Goal: Task Accomplishment & Management: Manage account settings

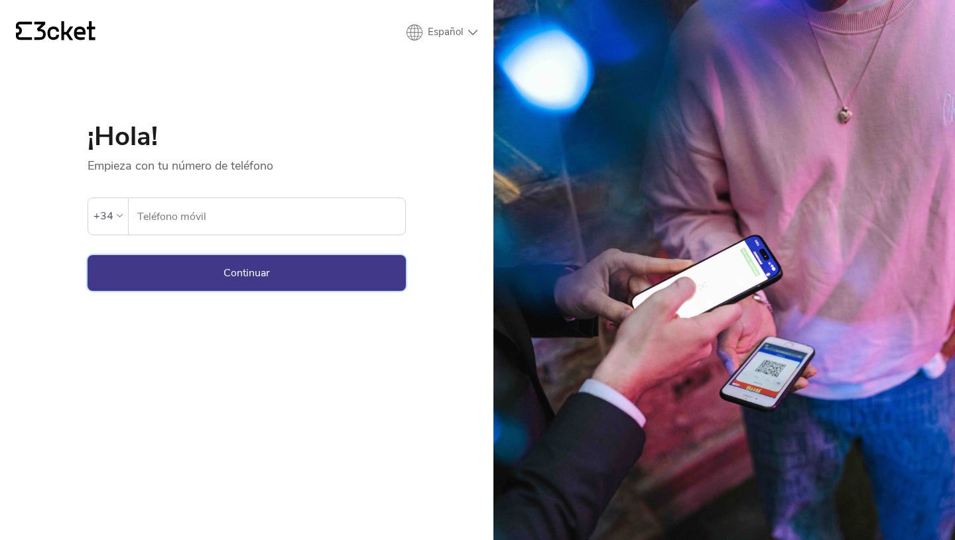
type input "696535257"
click at [279, 261] on button "Continuar" at bounding box center [246, 273] width 318 height 36
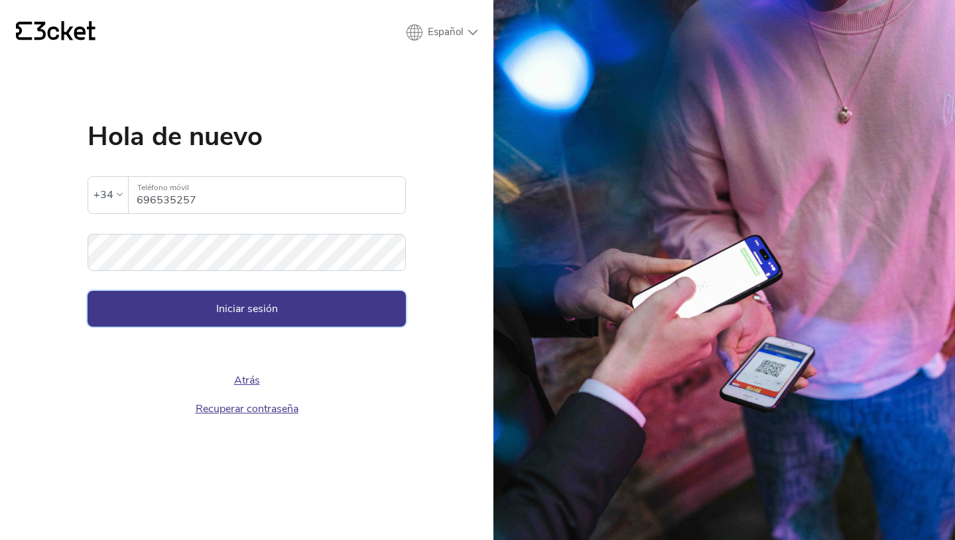
click at [310, 316] on button "Iniciar sesión" at bounding box center [246, 309] width 318 height 36
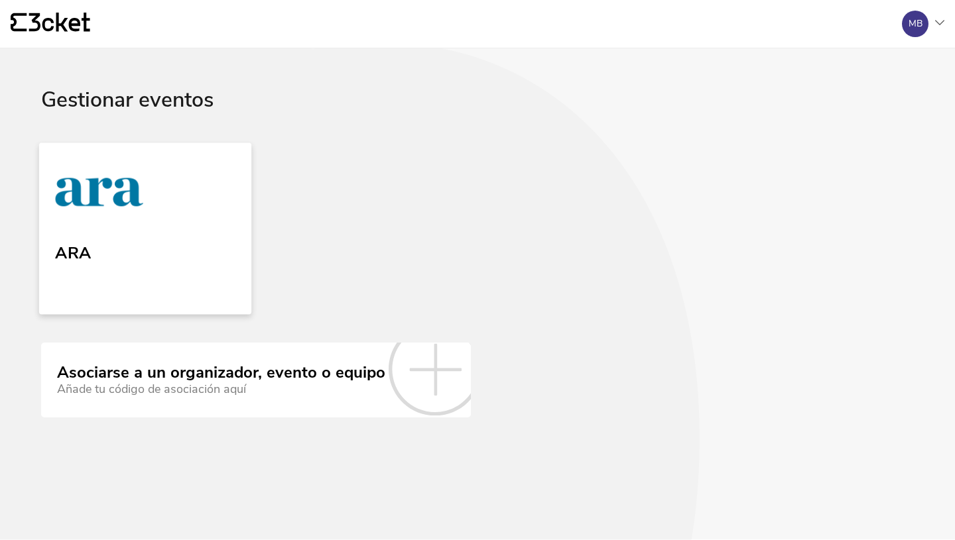
click at [87, 216] on img at bounding box center [99, 194] width 88 height 61
